Goal: Information Seeking & Learning: Learn about a topic

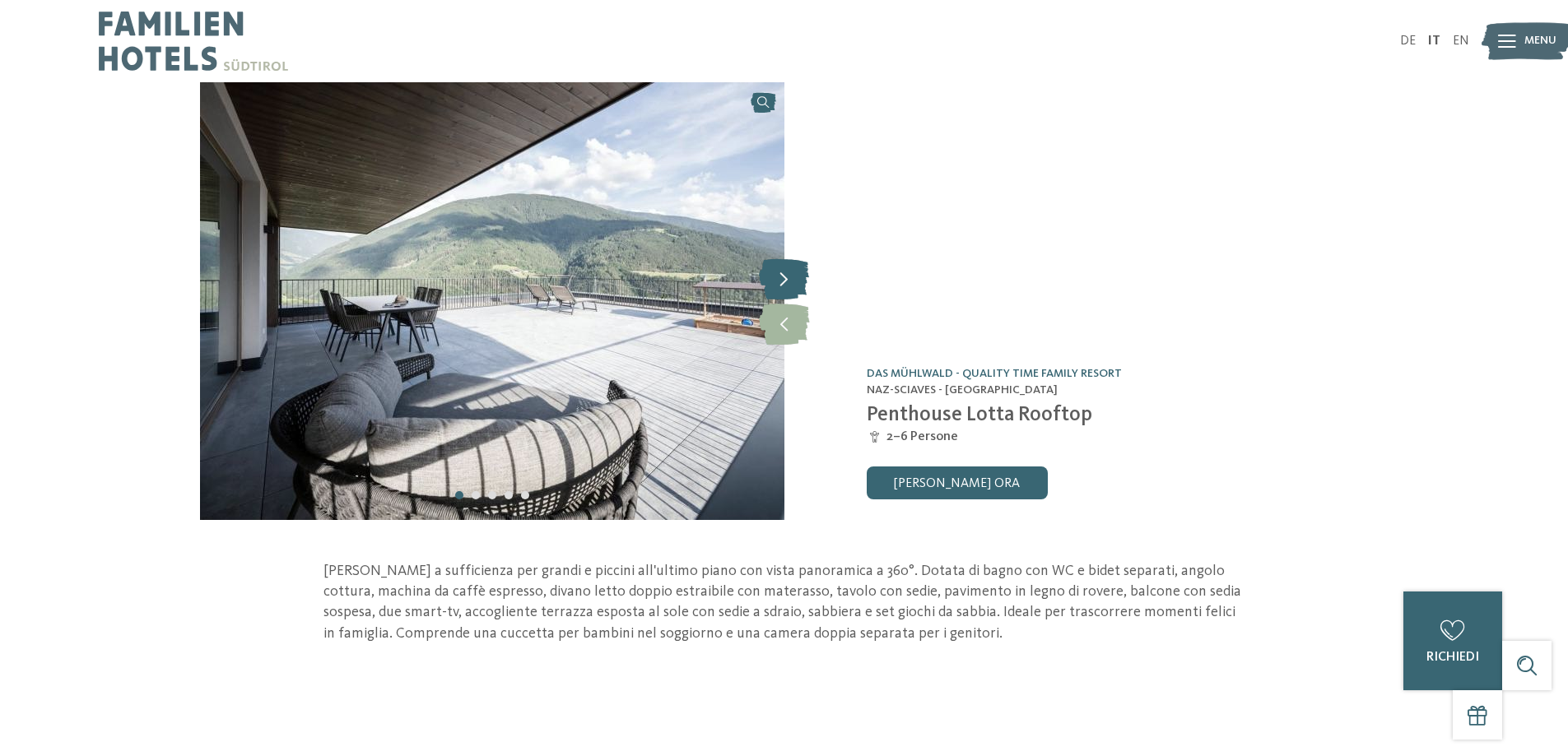
click at [800, 278] on icon at bounding box center [783, 279] width 50 height 41
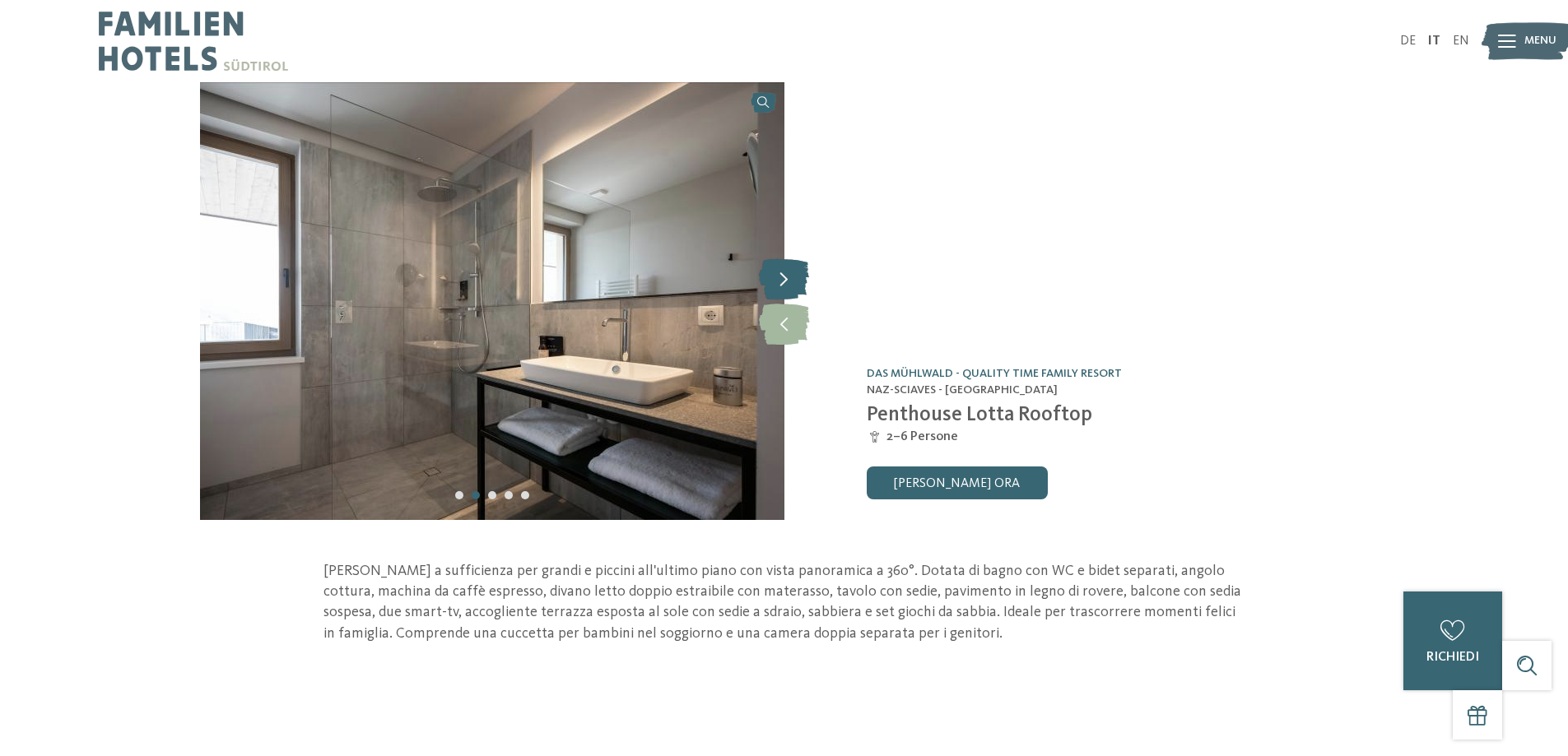
click at [800, 278] on icon at bounding box center [783, 279] width 50 height 41
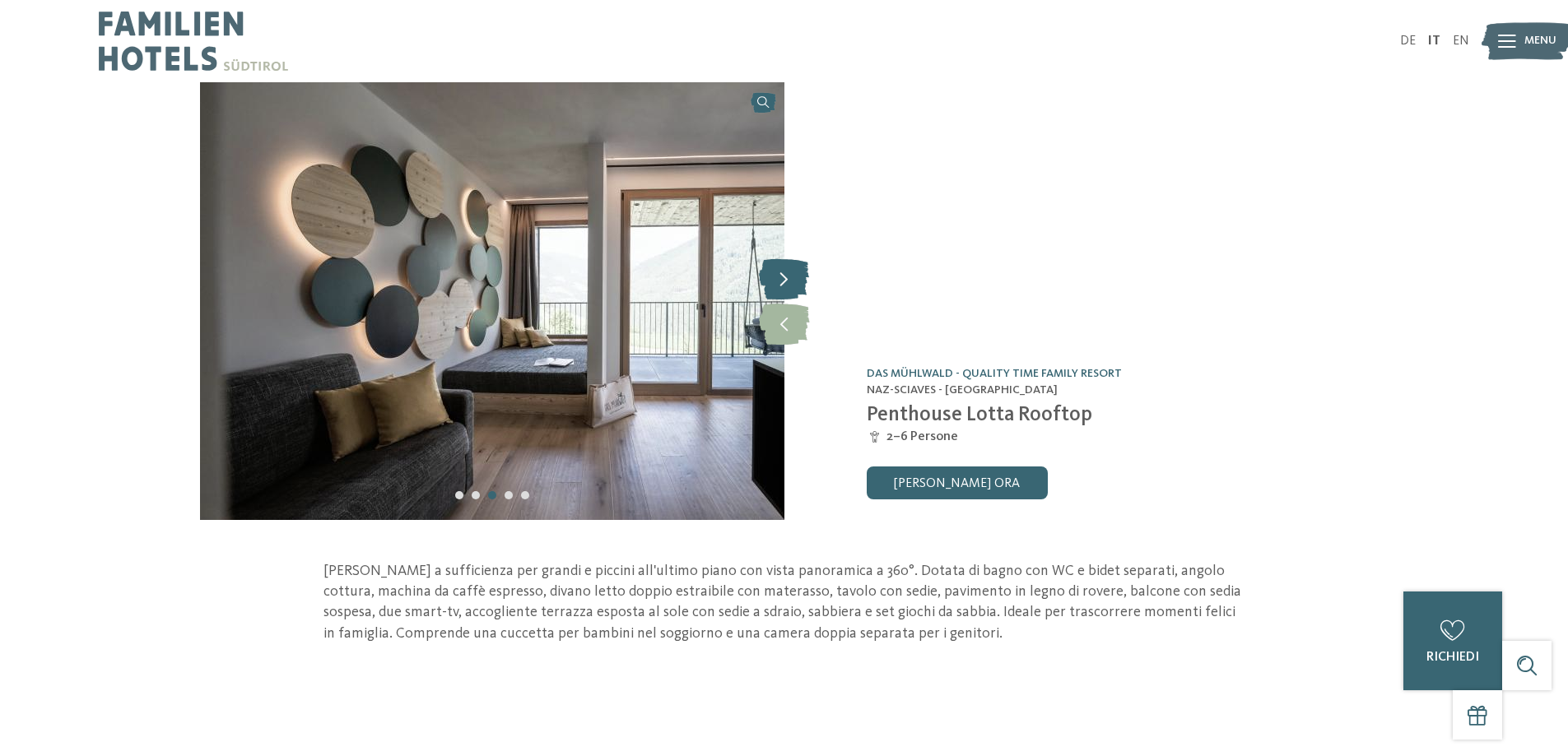
click at [800, 278] on icon at bounding box center [783, 279] width 50 height 41
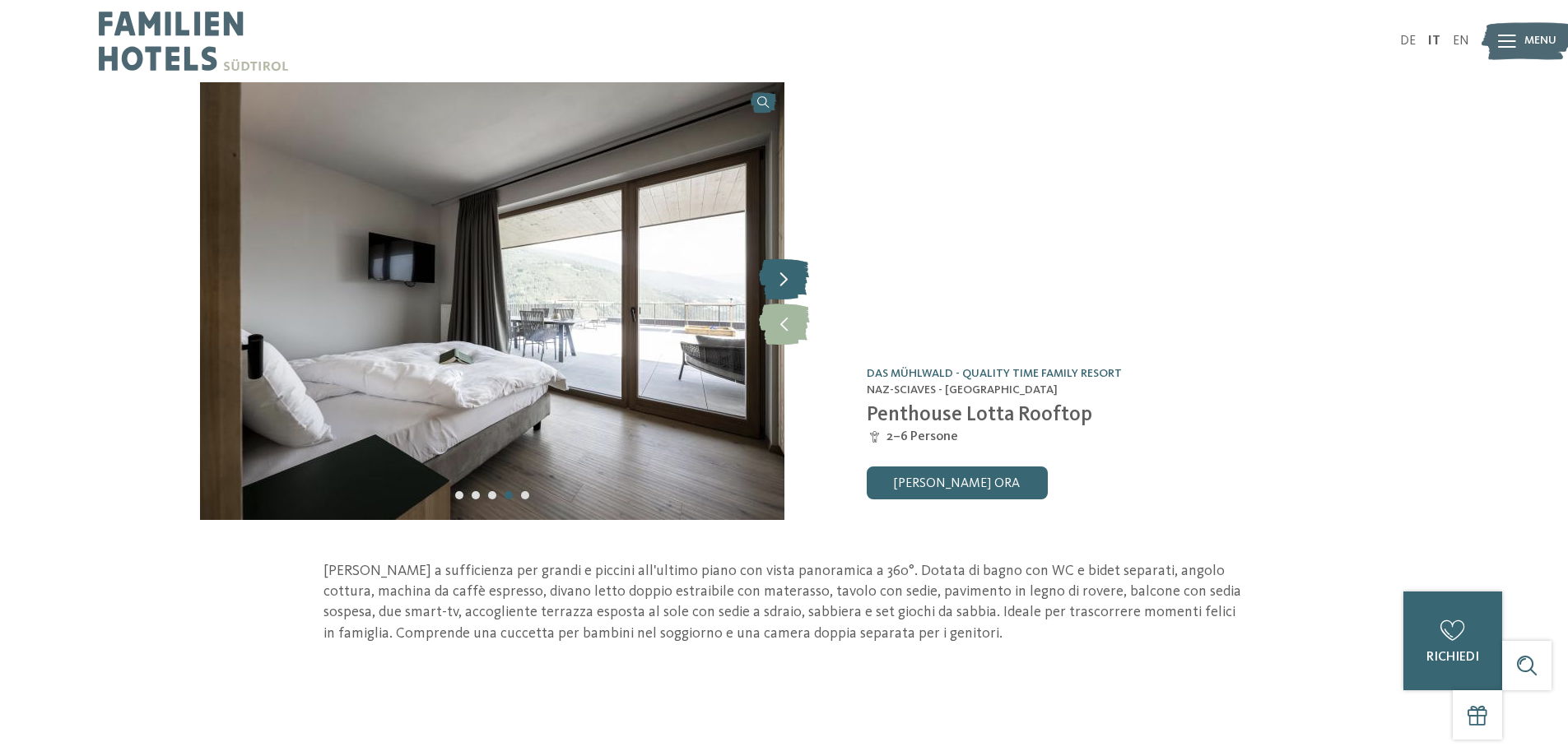
click at [800, 278] on icon at bounding box center [783, 279] width 50 height 41
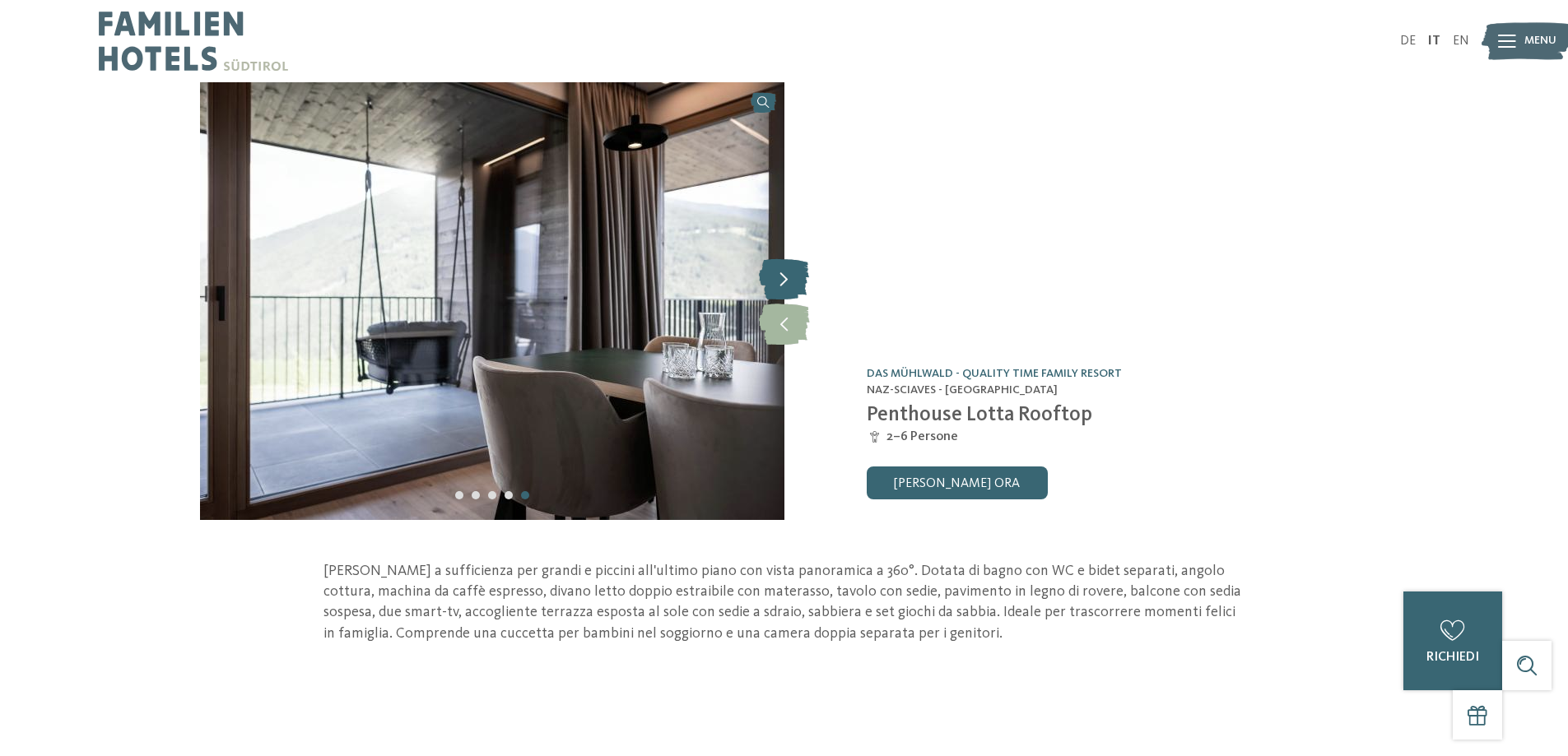
click at [800, 278] on icon at bounding box center [783, 279] width 50 height 41
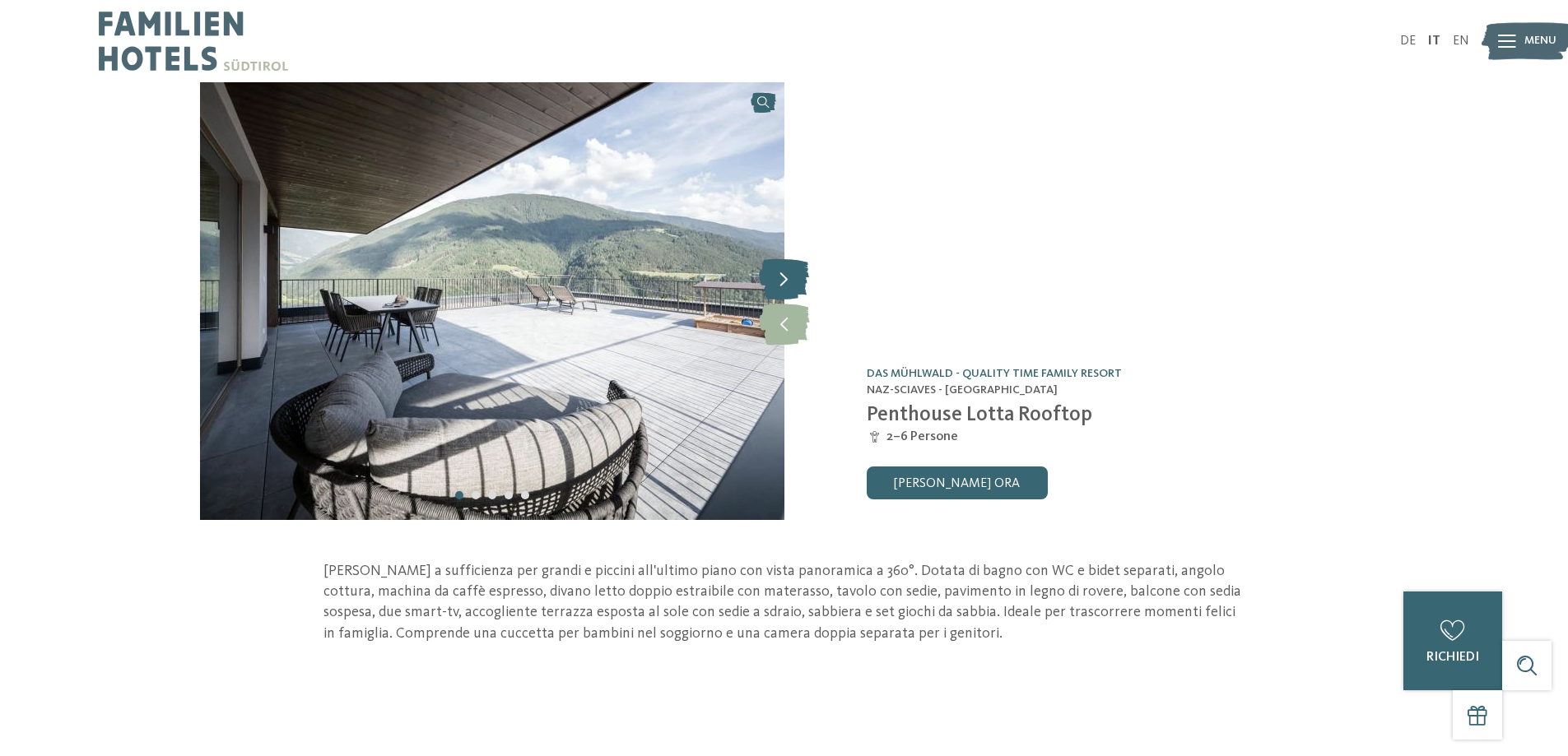
click at [800, 278] on icon at bounding box center [783, 279] width 50 height 41
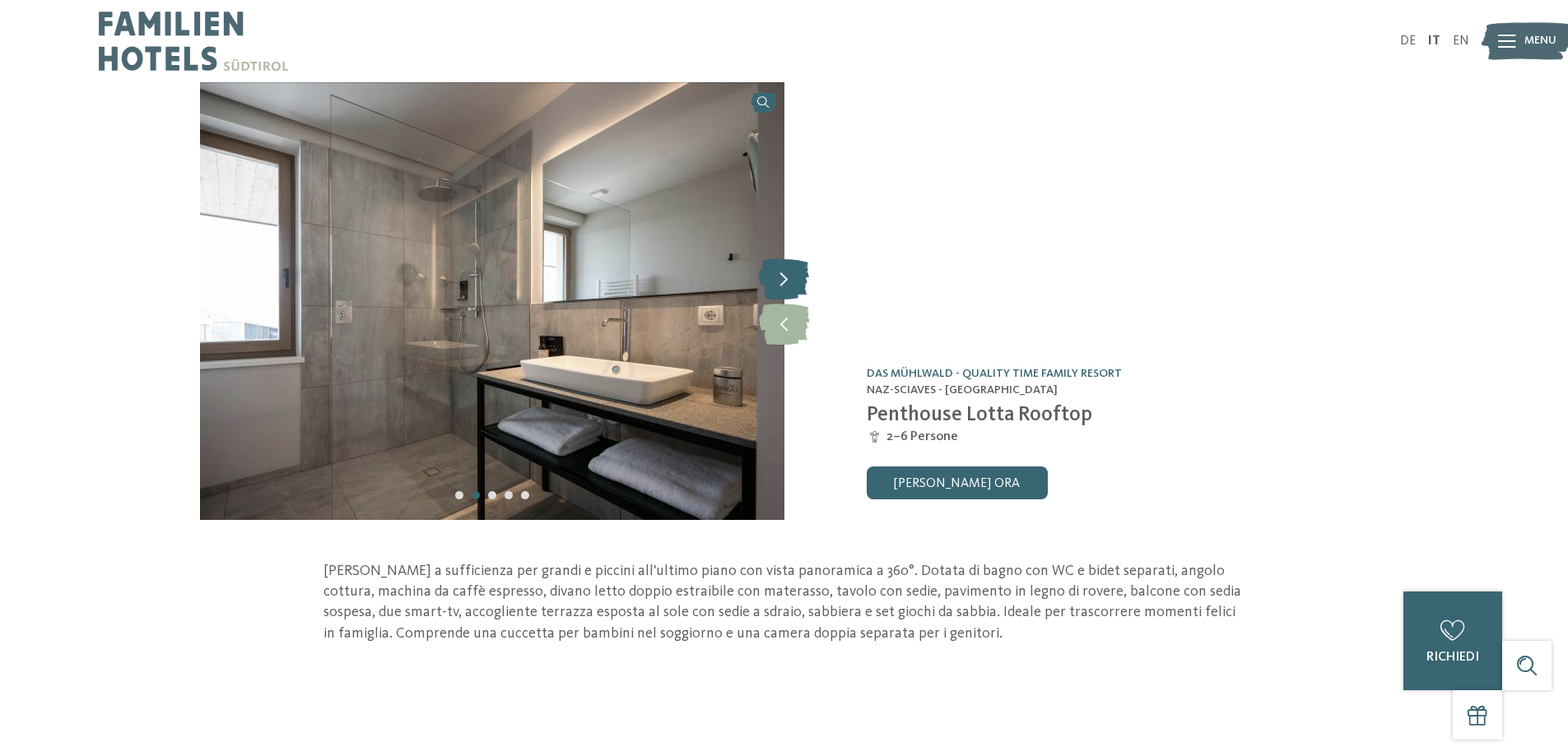
click at [800, 278] on icon at bounding box center [783, 279] width 50 height 41
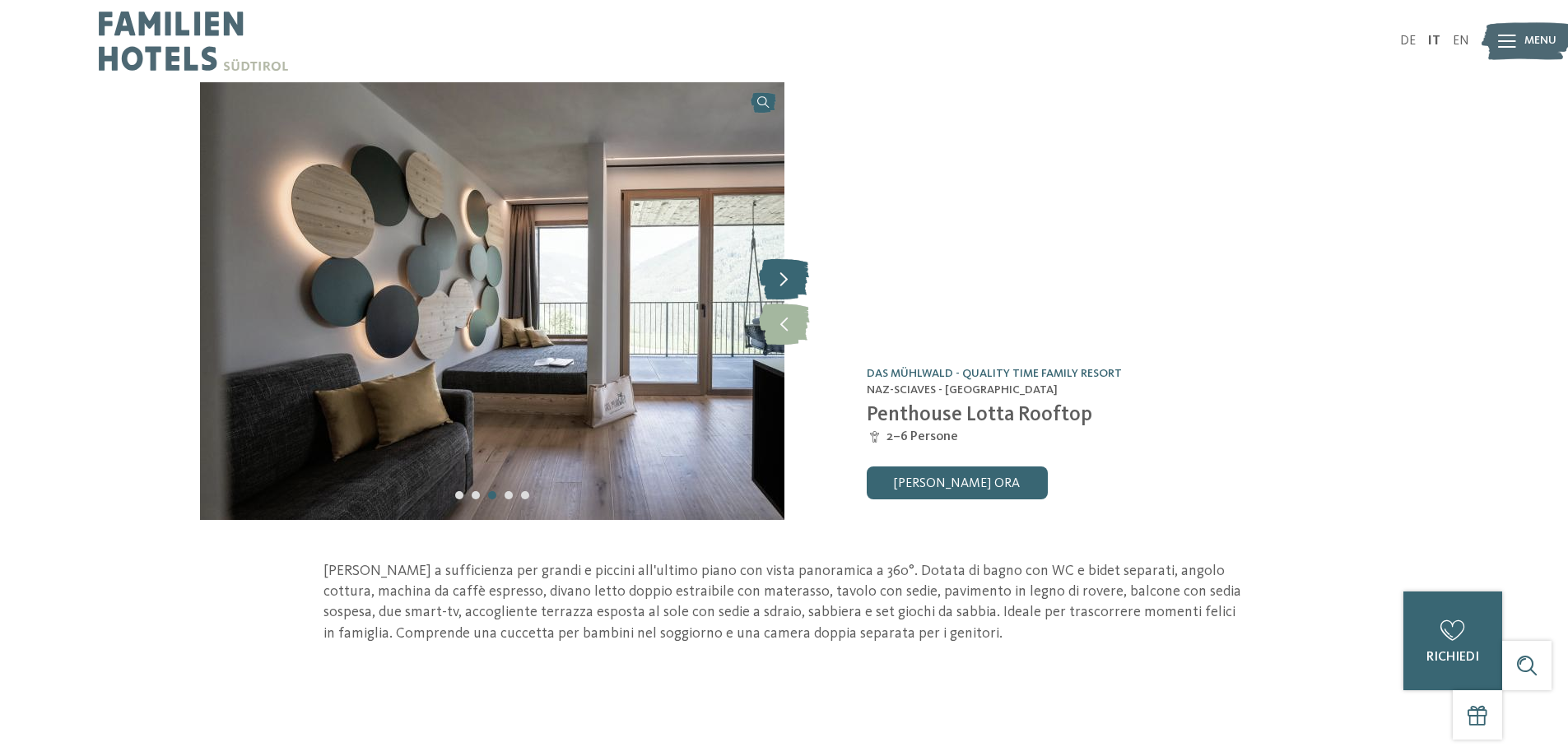
click at [800, 278] on icon at bounding box center [783, 279] width 50 height 41
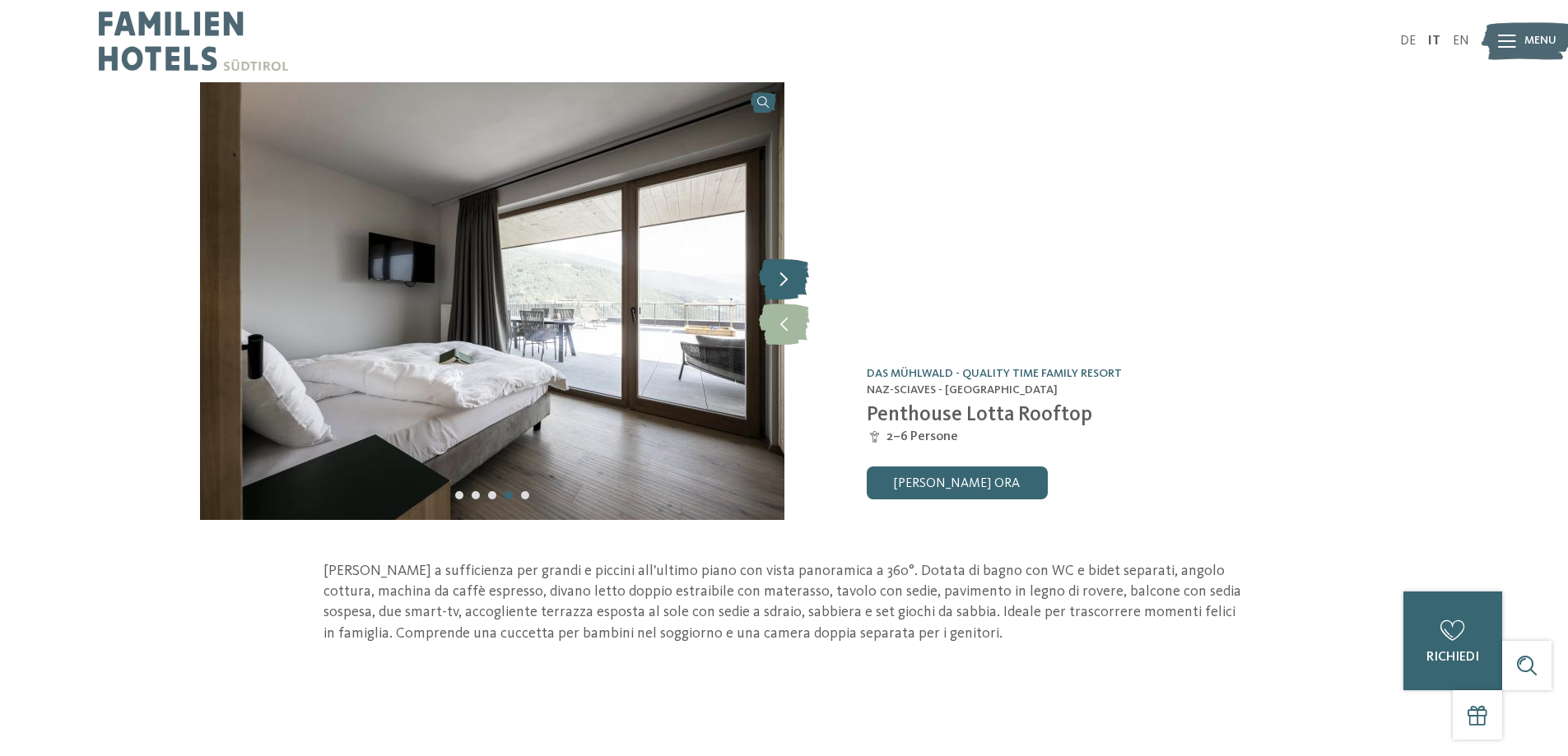
click at [800, 278] on icon at bounding box center [783, 279] width 50 height 41
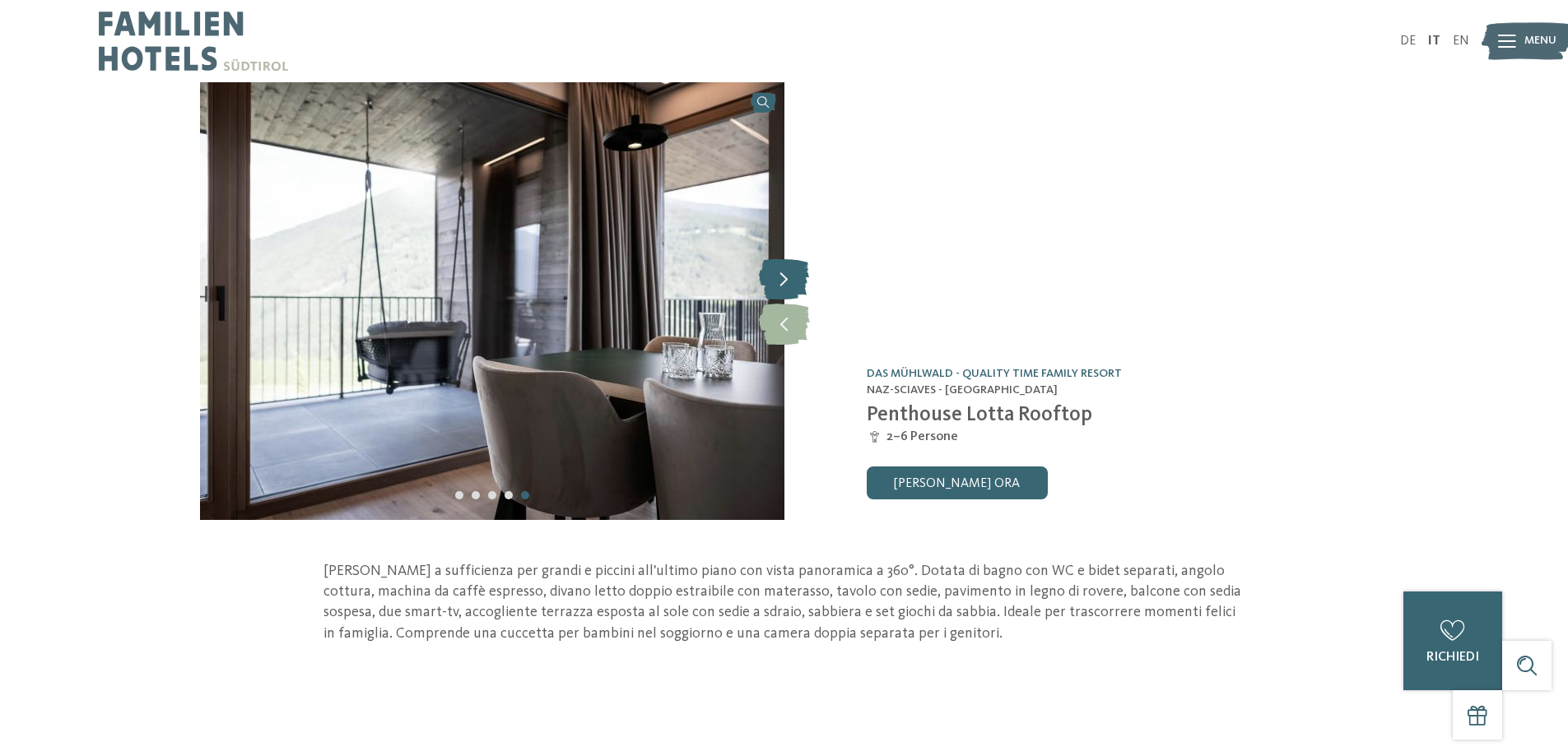
click at [800, 278] on icon at bounding box center [783, 279] width 50 height 41
